Goal: Information Seeking & Learning: Compare options

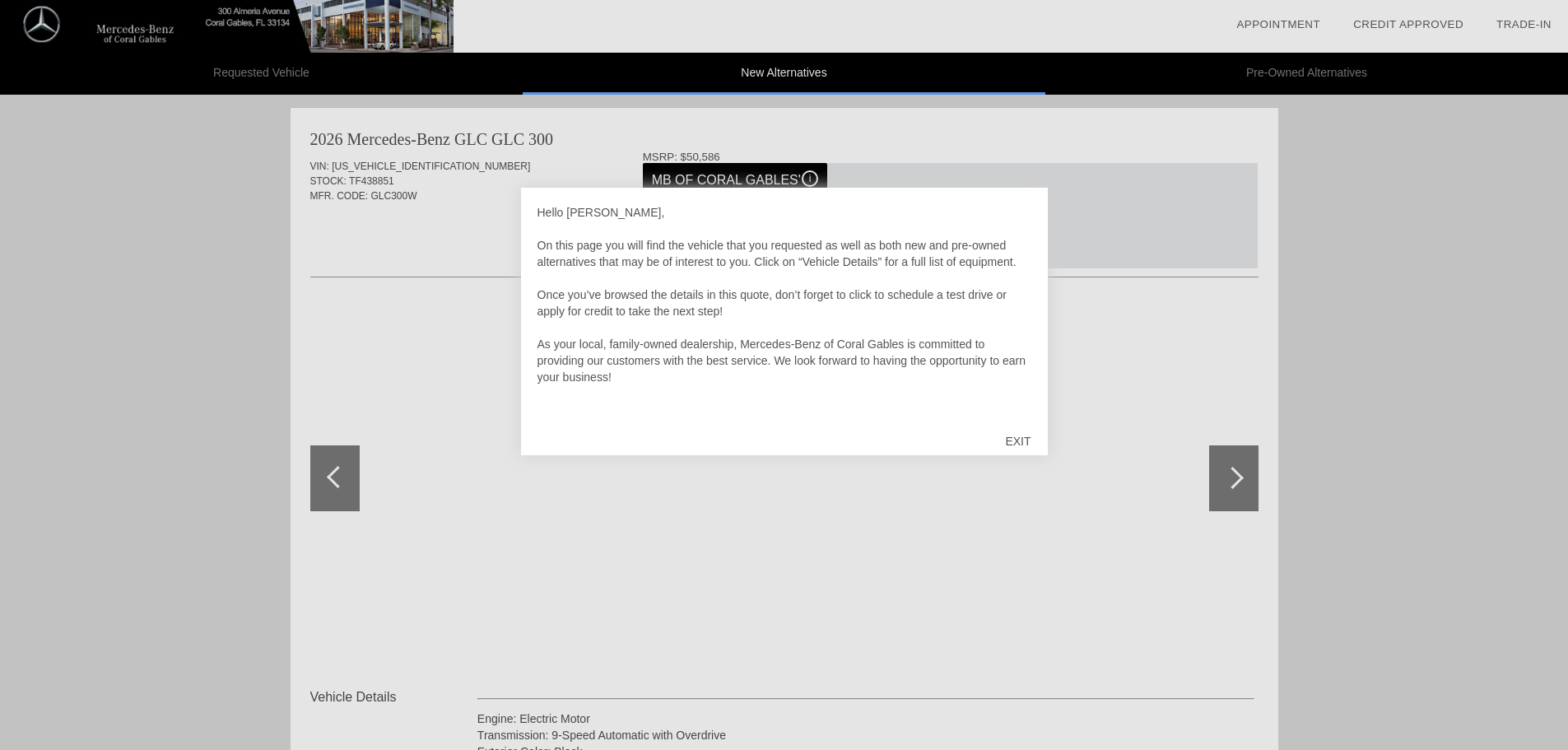
scroll to position [5, 0]
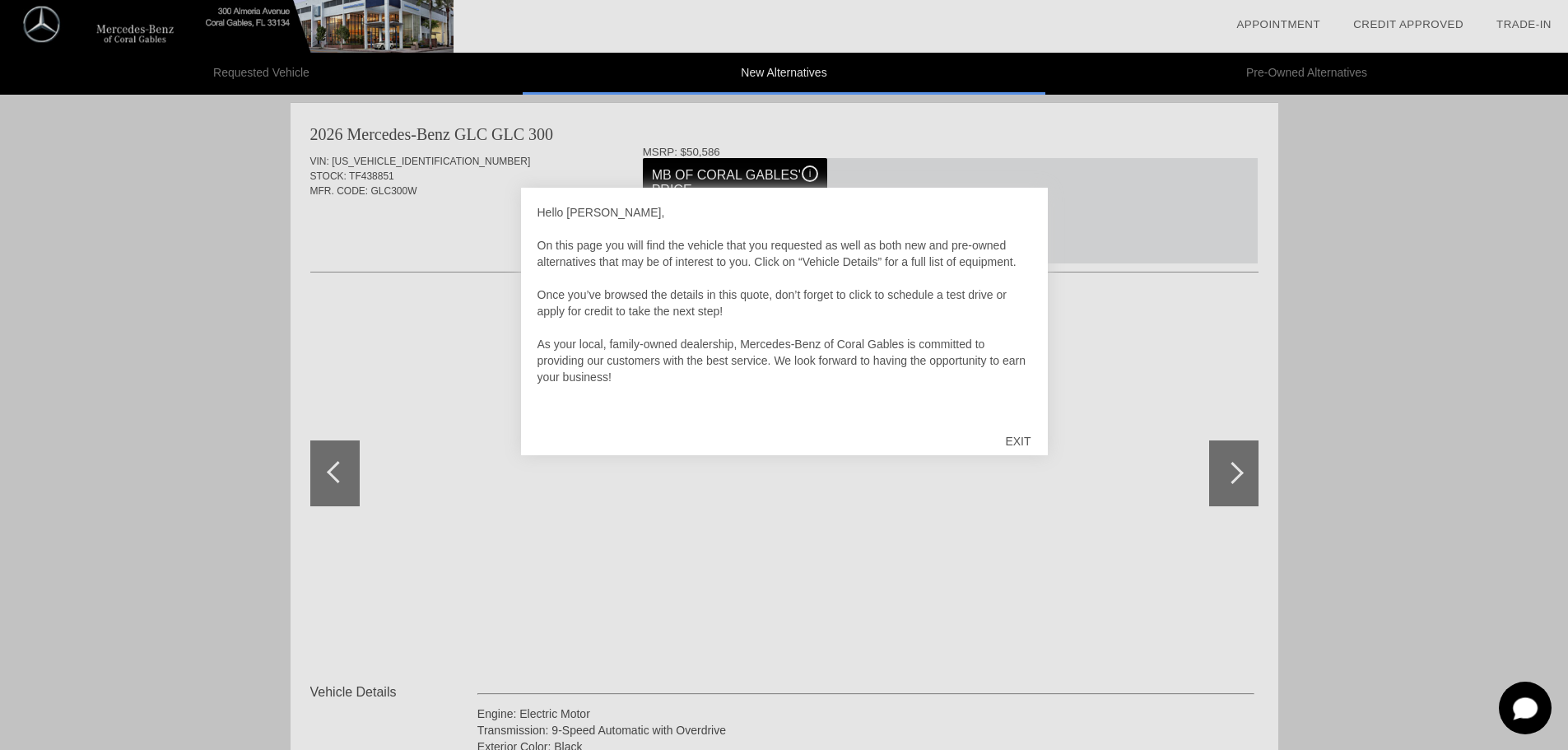
click at [1017, 441] on div "EXIT" at bounding box center [1017, 441] width 58 height 49
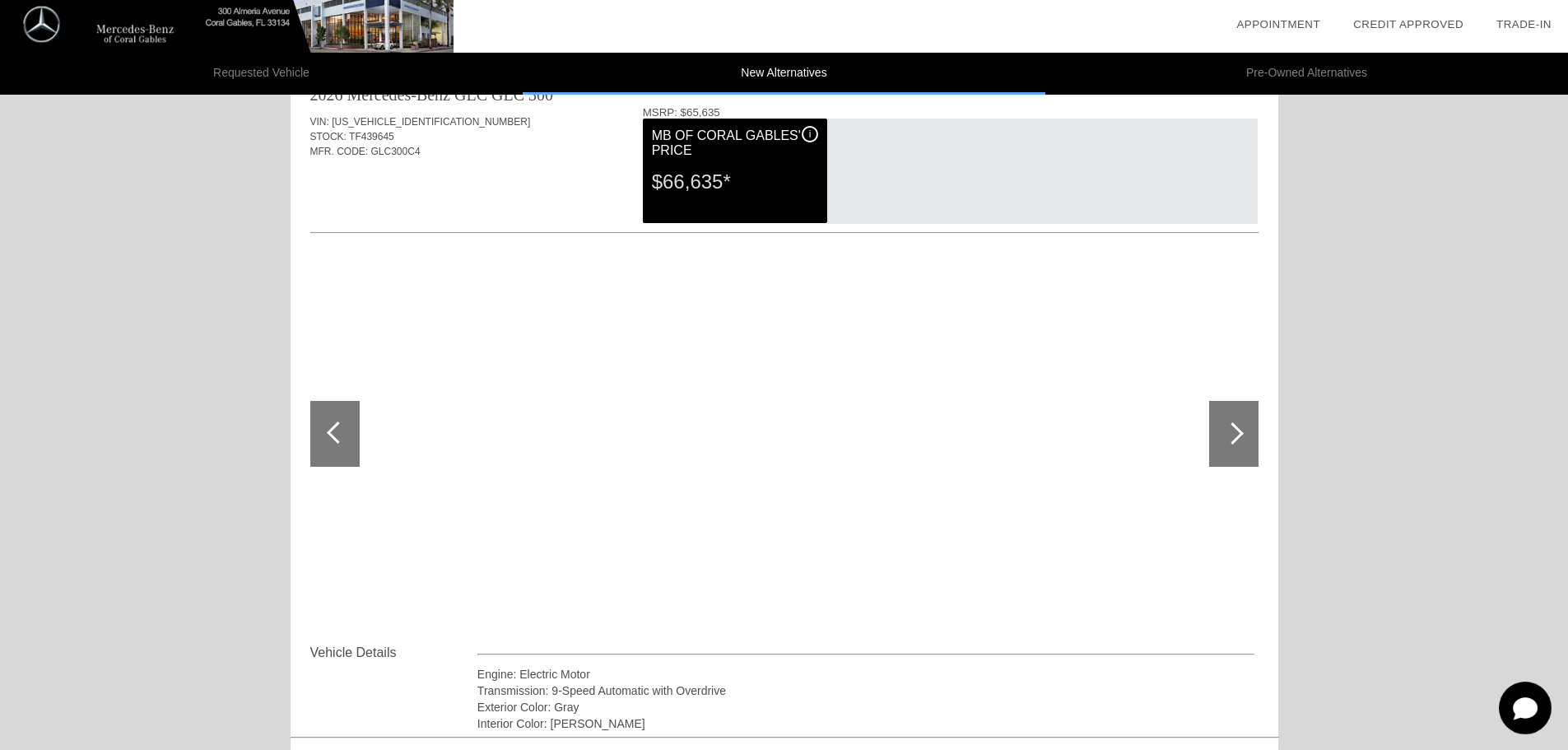
scroll to position [1568, 0]
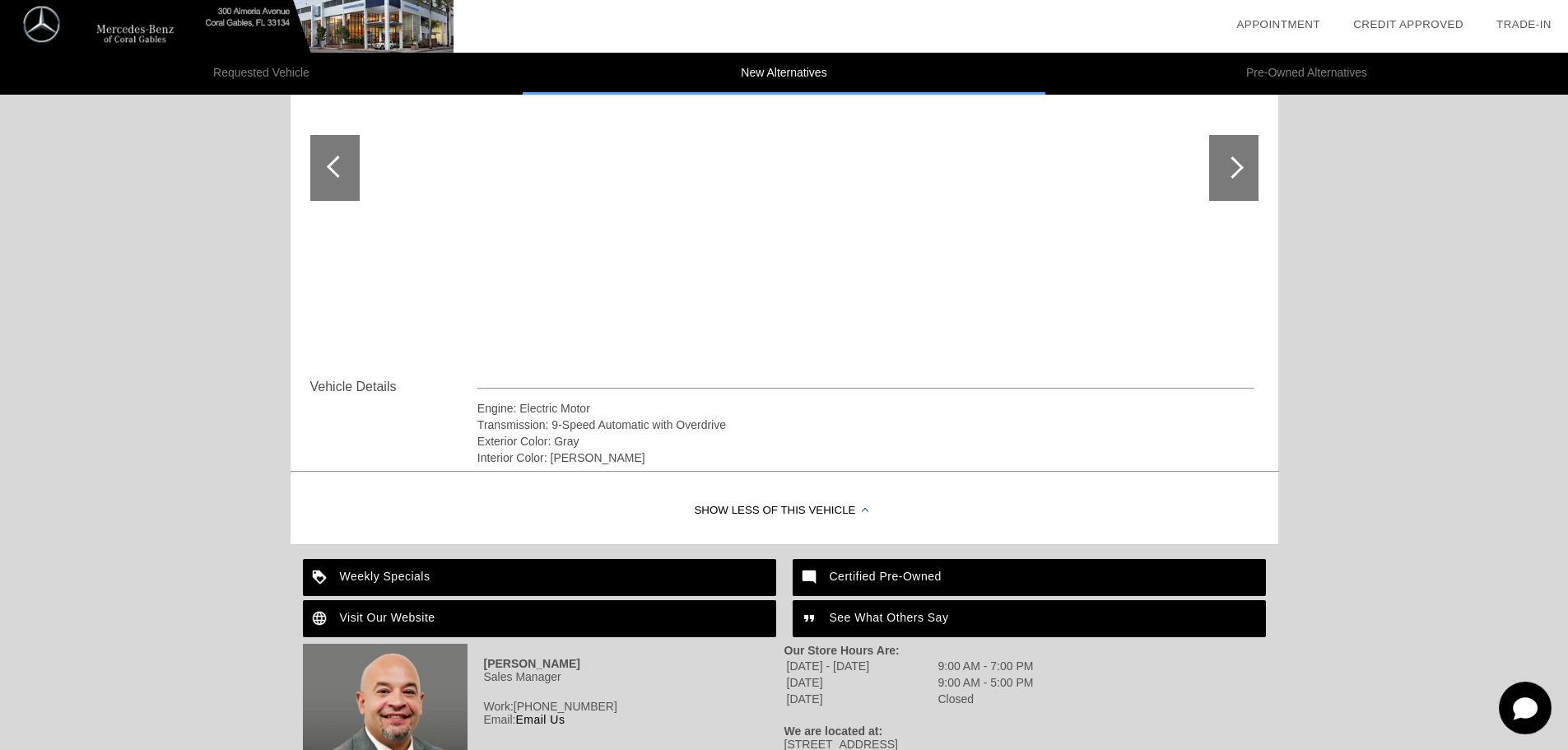
drag, startPoint x: 1446, startPoint y: 378, endPoint x: 1433, endPoint y: 479, distance: 101.8
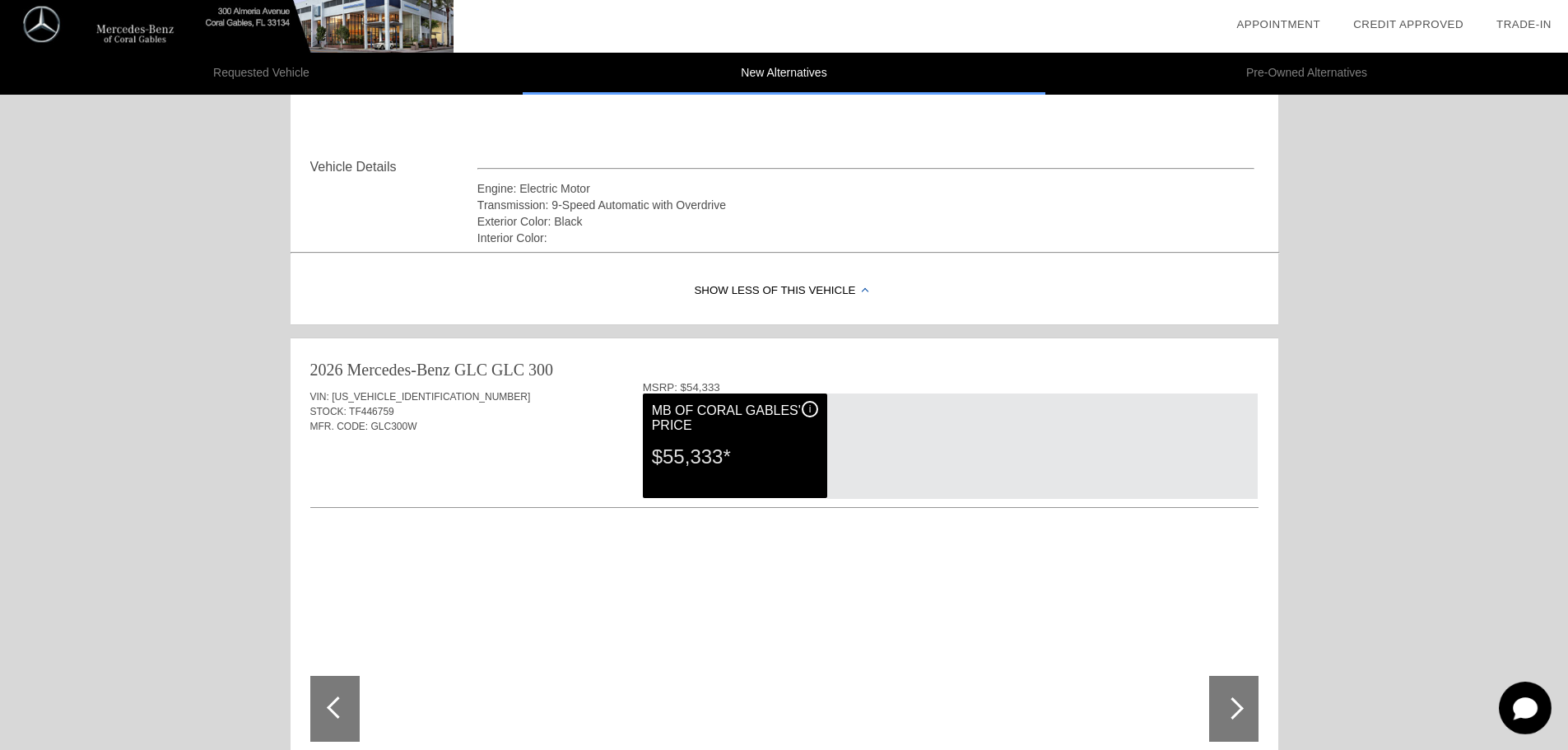
scroll to position [0, 0]
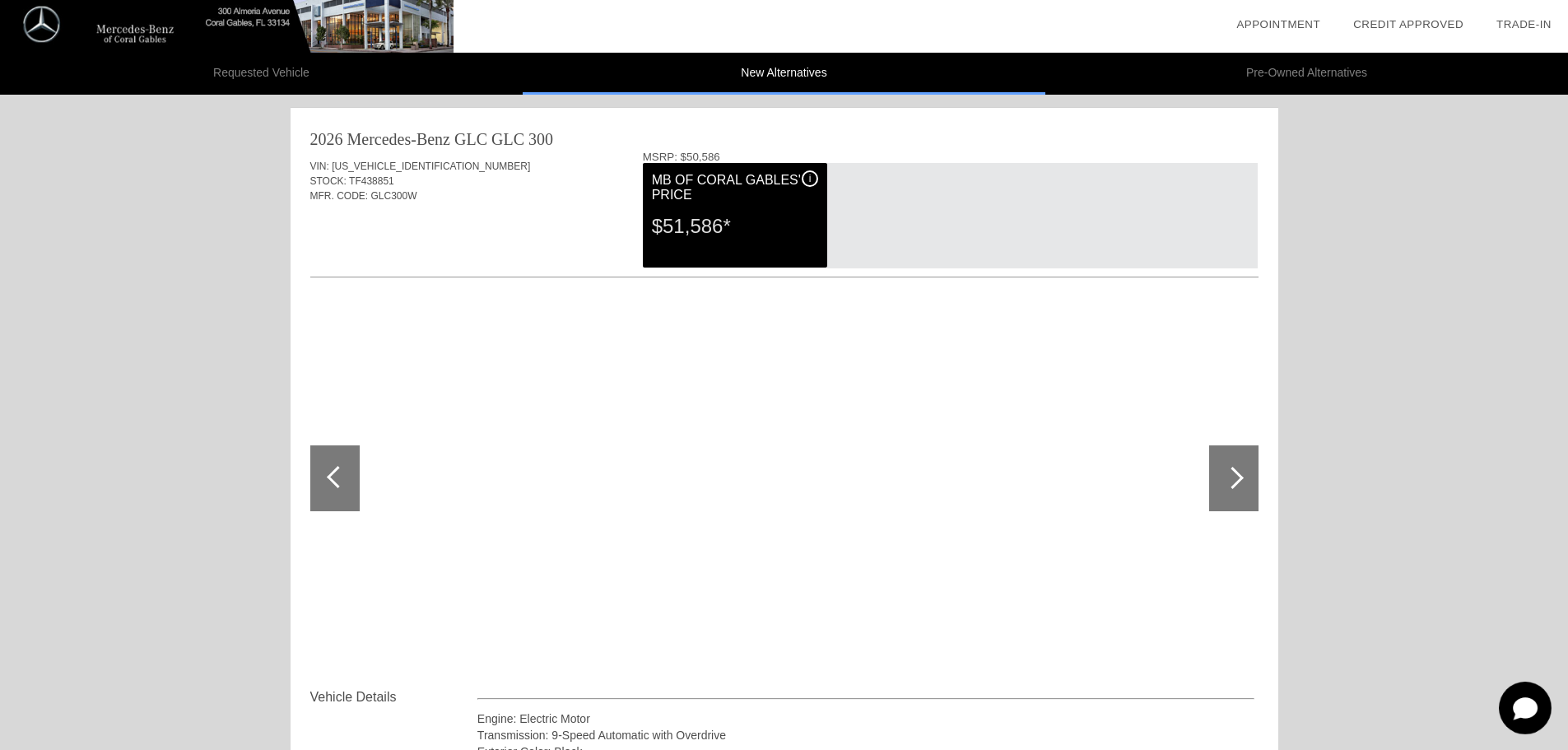
drag, startPoint x: 1381, startPoint y: 516, endPoint x: 1398, endPoint y: 363, distance: 153.9
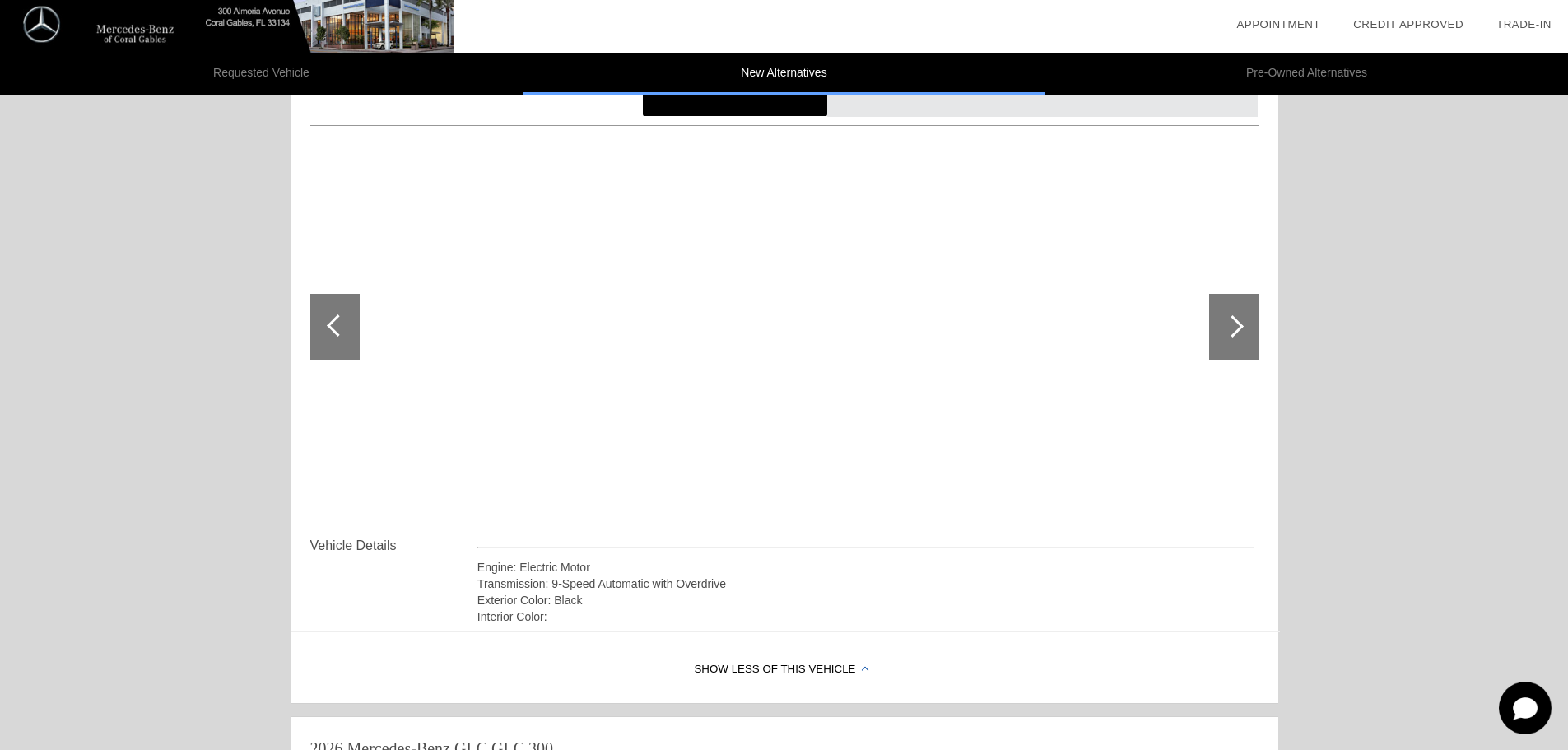
scroll to position [164, 0]
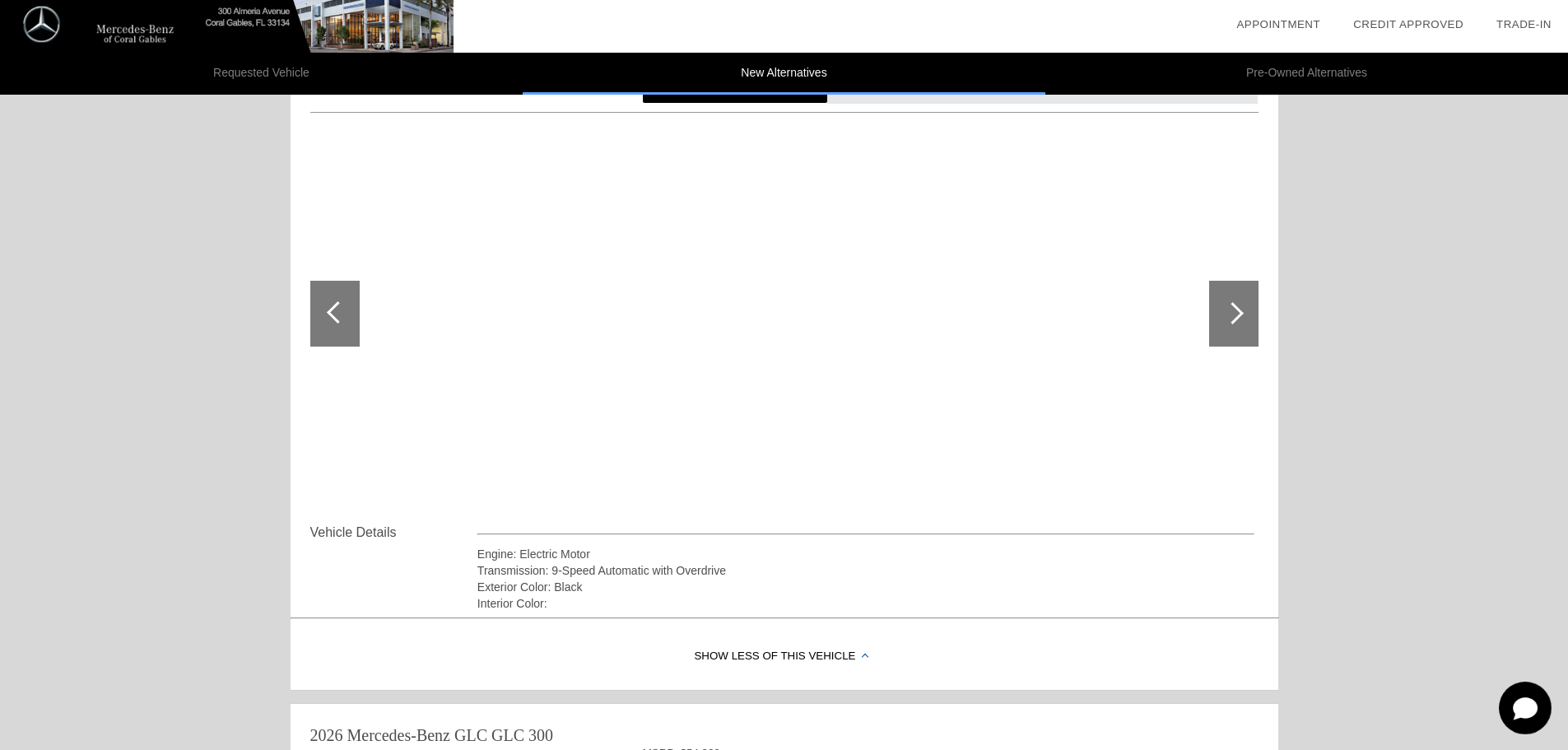
click at [1228, 331] on div at bounding box center [1234, 313] width 49 height 66
click at [1226, 331] on div at bounding box center [1234, 313] width 49 height 66
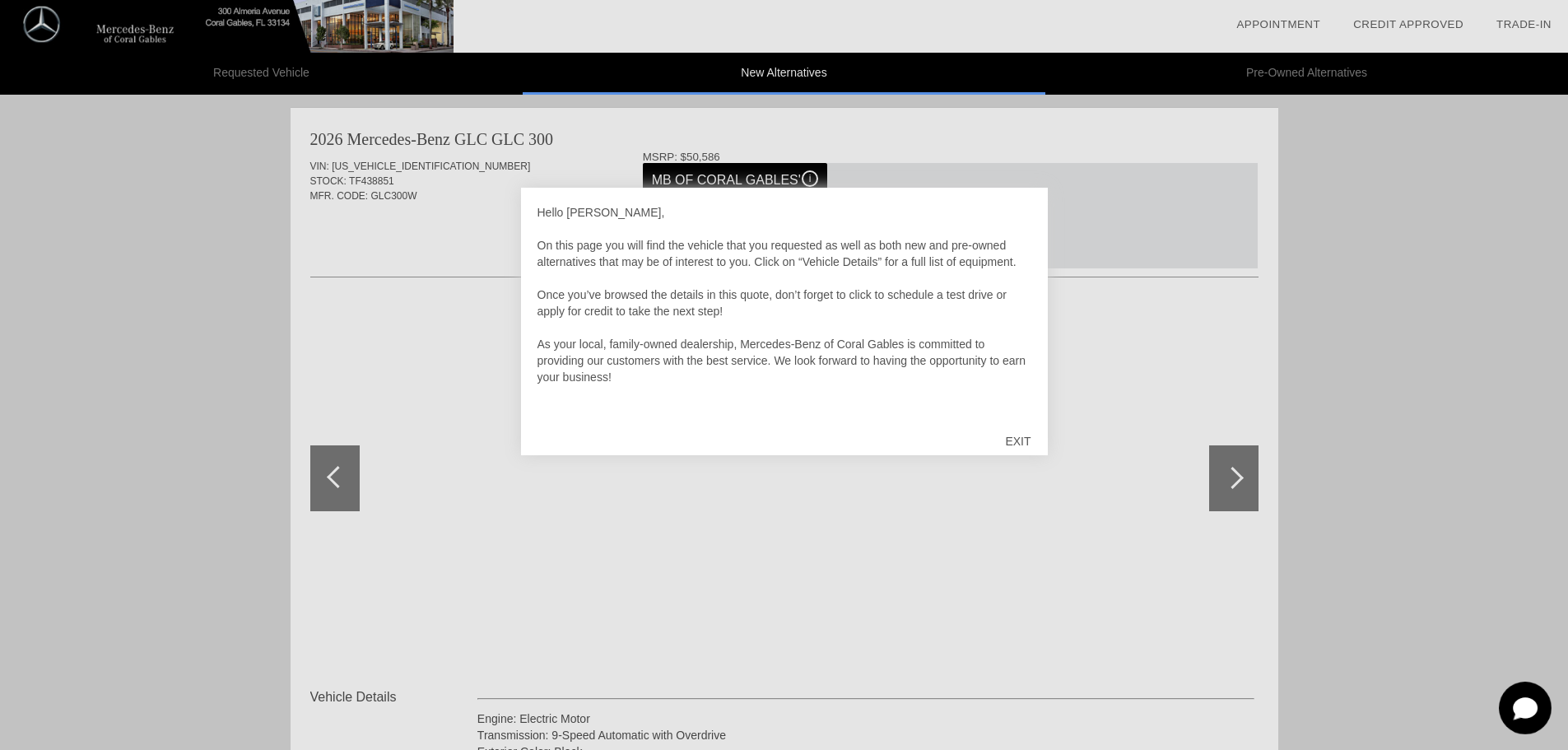
click at [1033, 445] on div "EXIT" at bounding box center [1017, 441] width 58 height 49
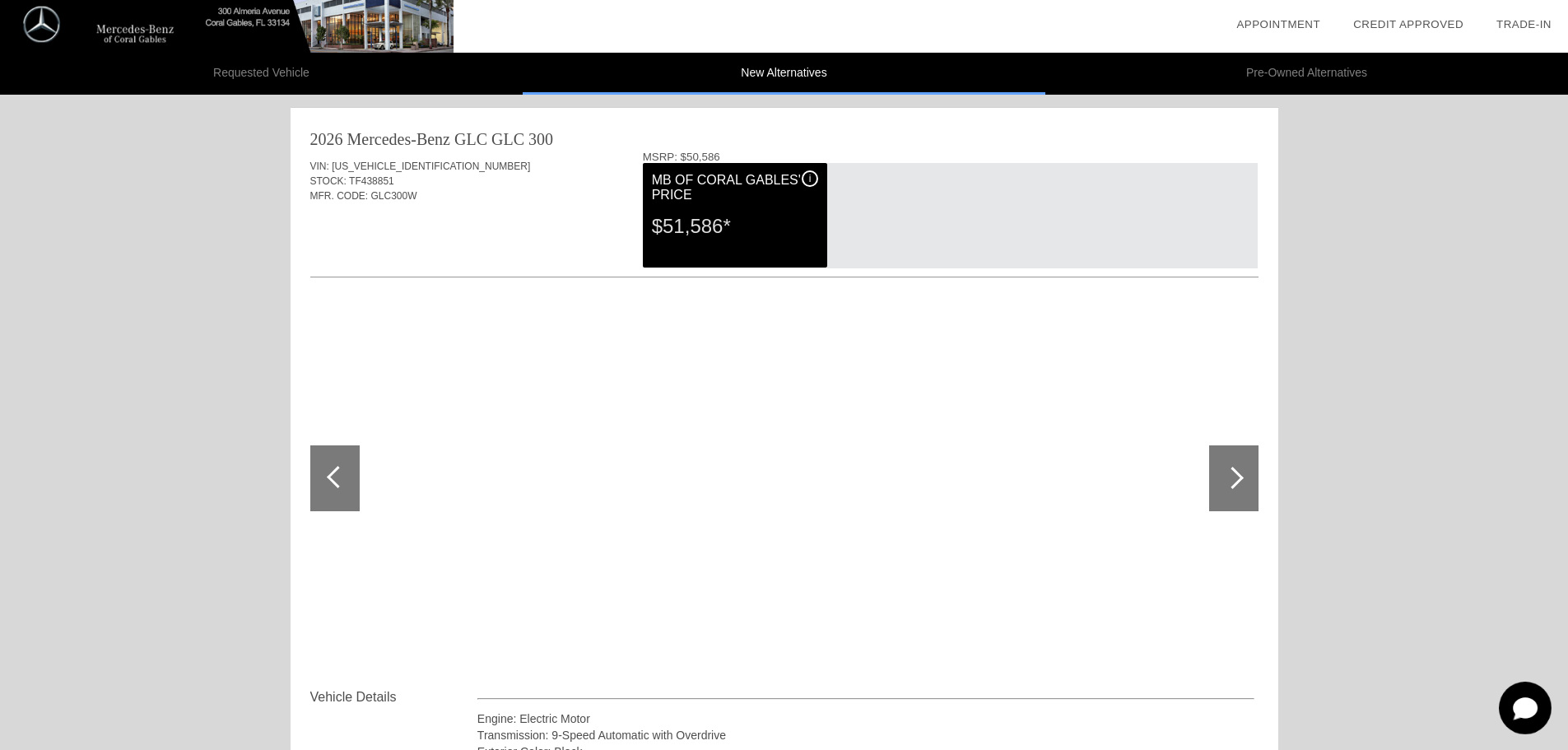
click at [1297, 69] on li "Pre-Owned Alternatives" at bounding box center [1307, 73] width 523 height 42
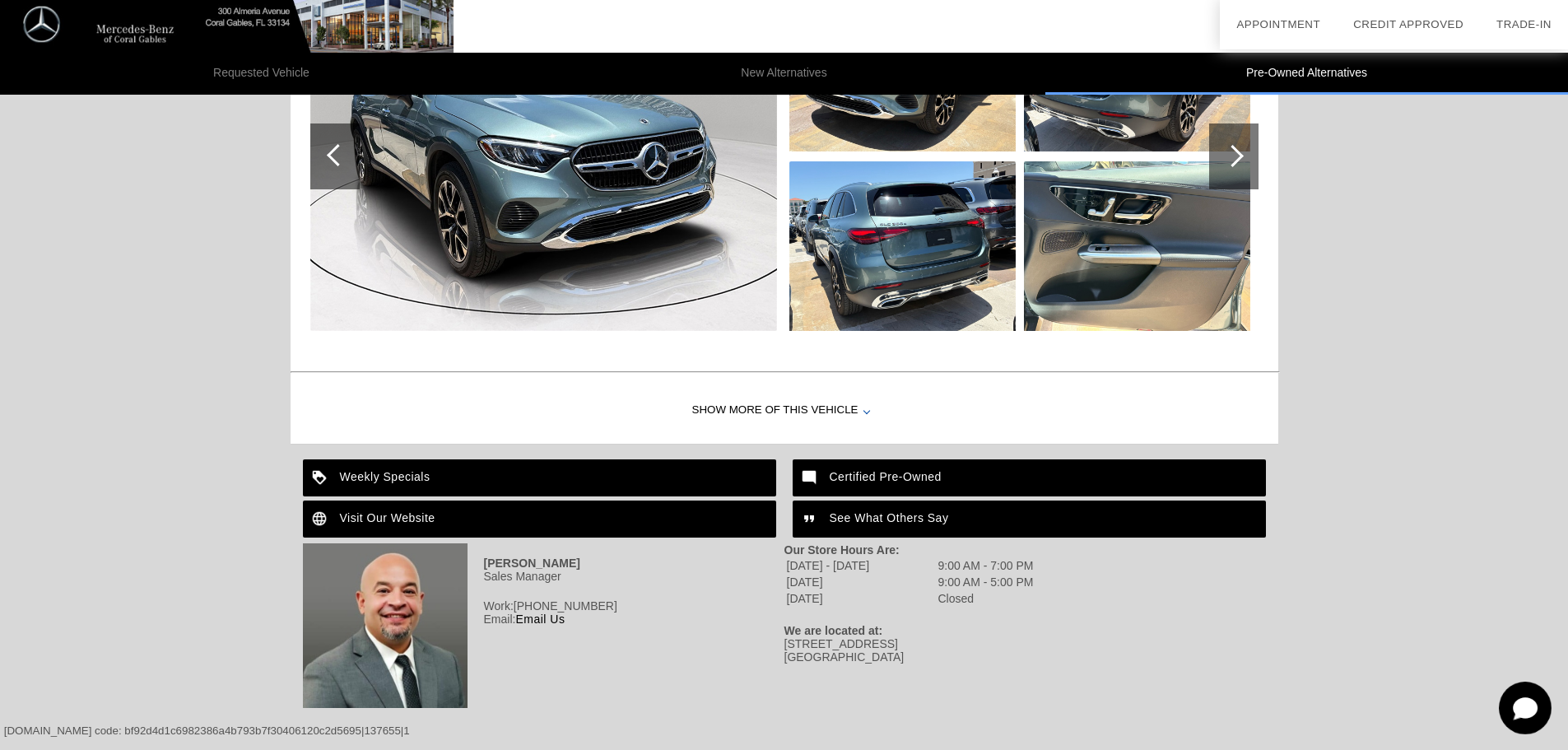
scroll to position [2445, 0]
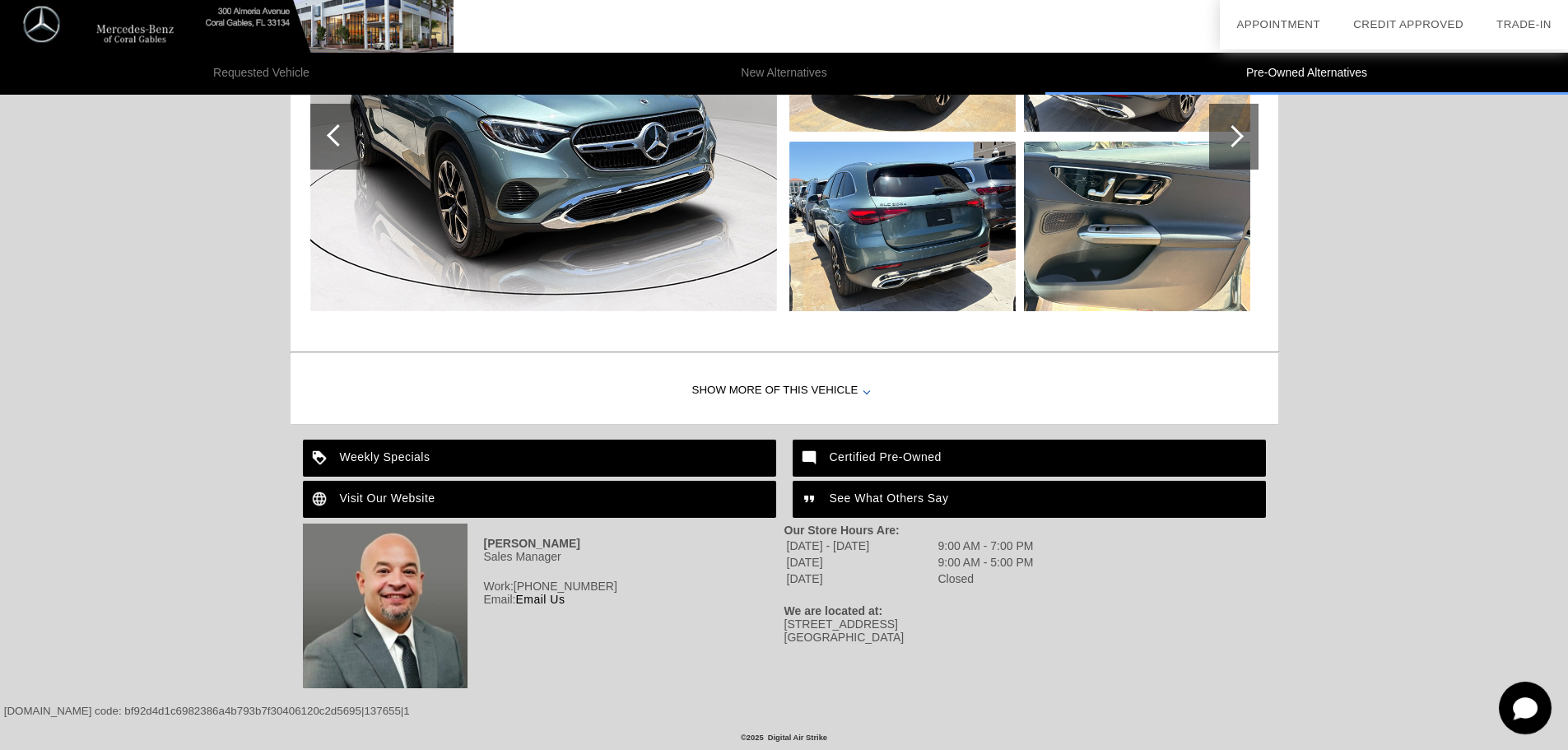
click at [846, 380] on div "Show More of this Vehicle" at bounding box center [784, 390] width 988 height 66
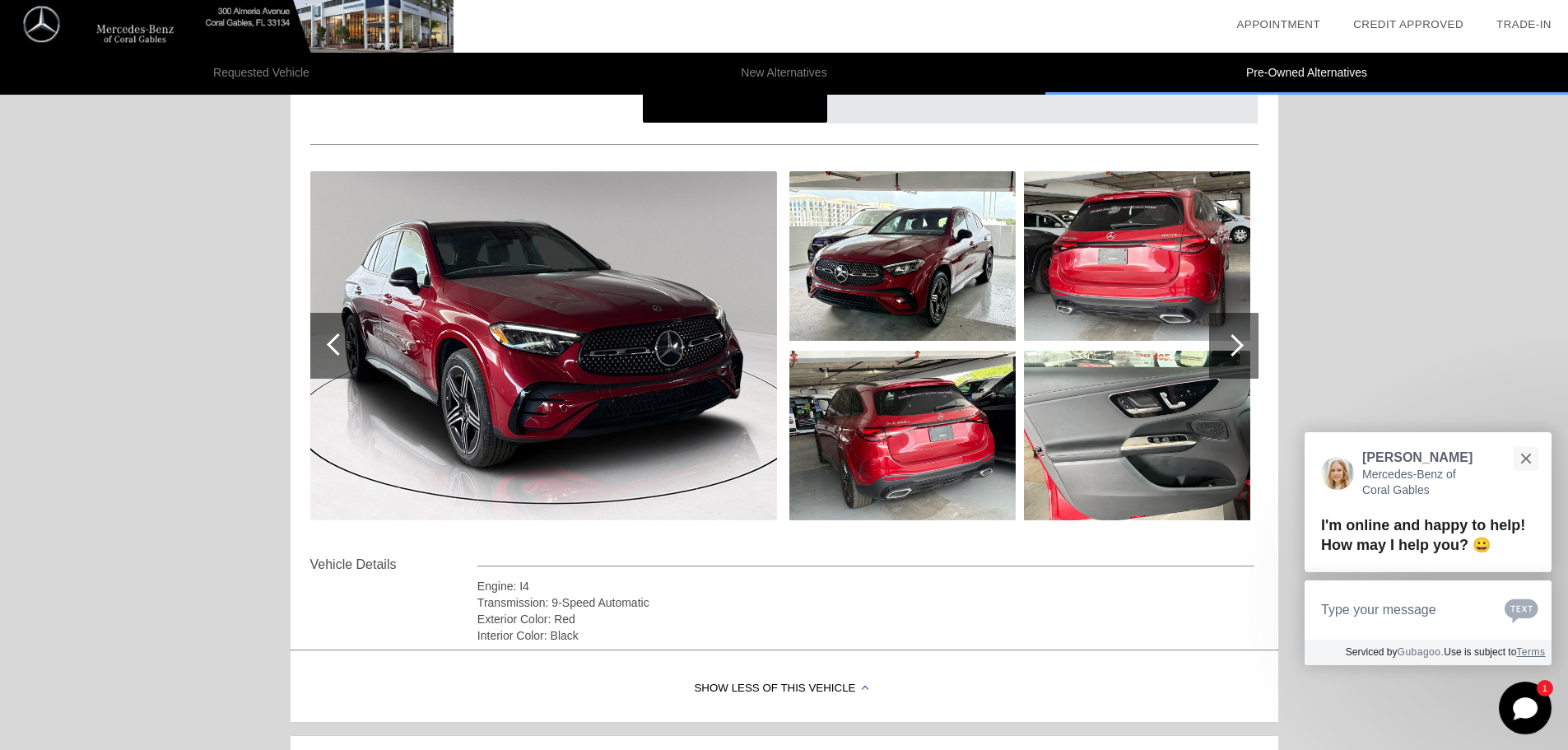
scroll to position [0, 0]
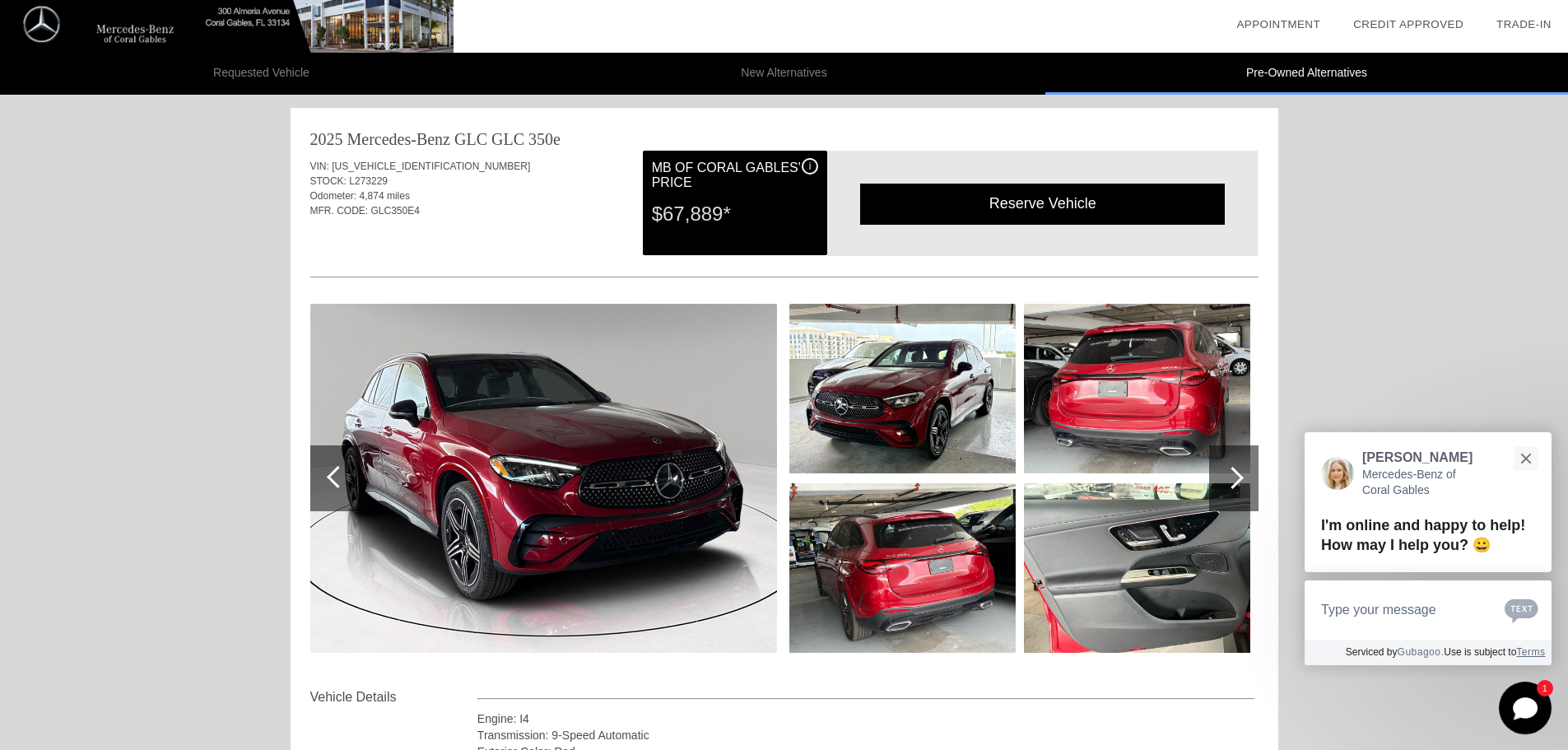
drag, startPoint x: 1356, startPoint y: 343, endPoint x: 1178, endPoint y: 10, distance: 377.6
